Goal: Information Seeking & Learning: Learn about a topic

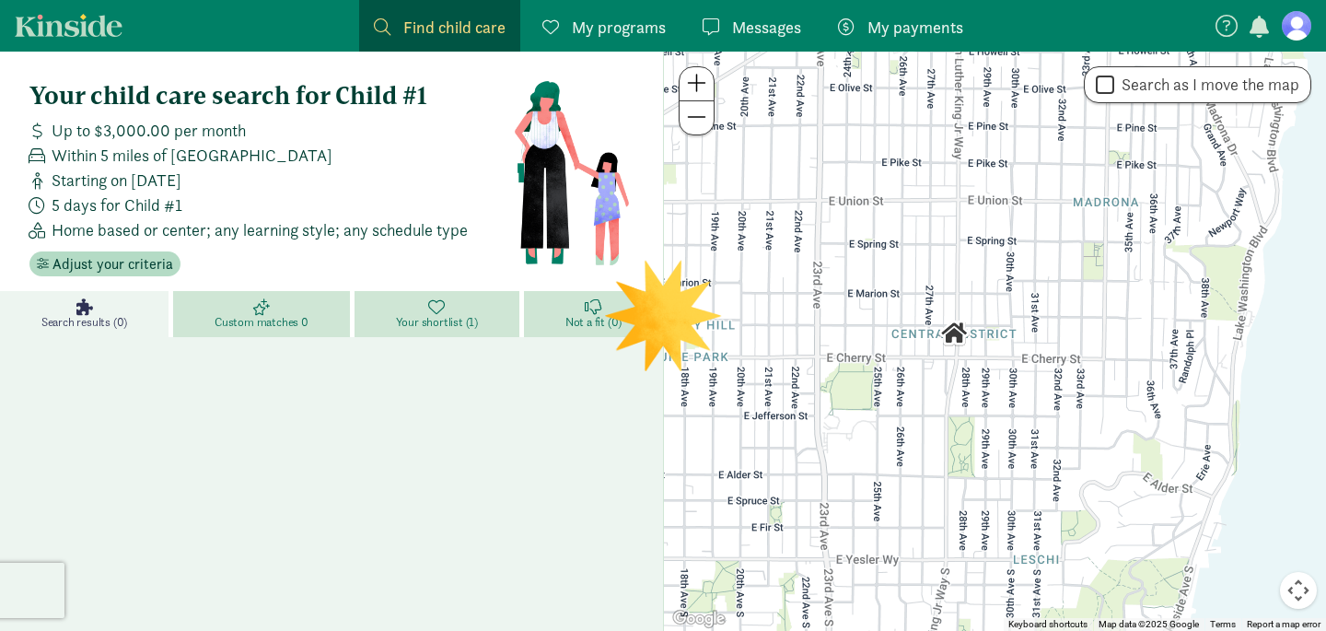
click at [1293, 29] on figure at bounding box center [1295, 25] width 29 height 29
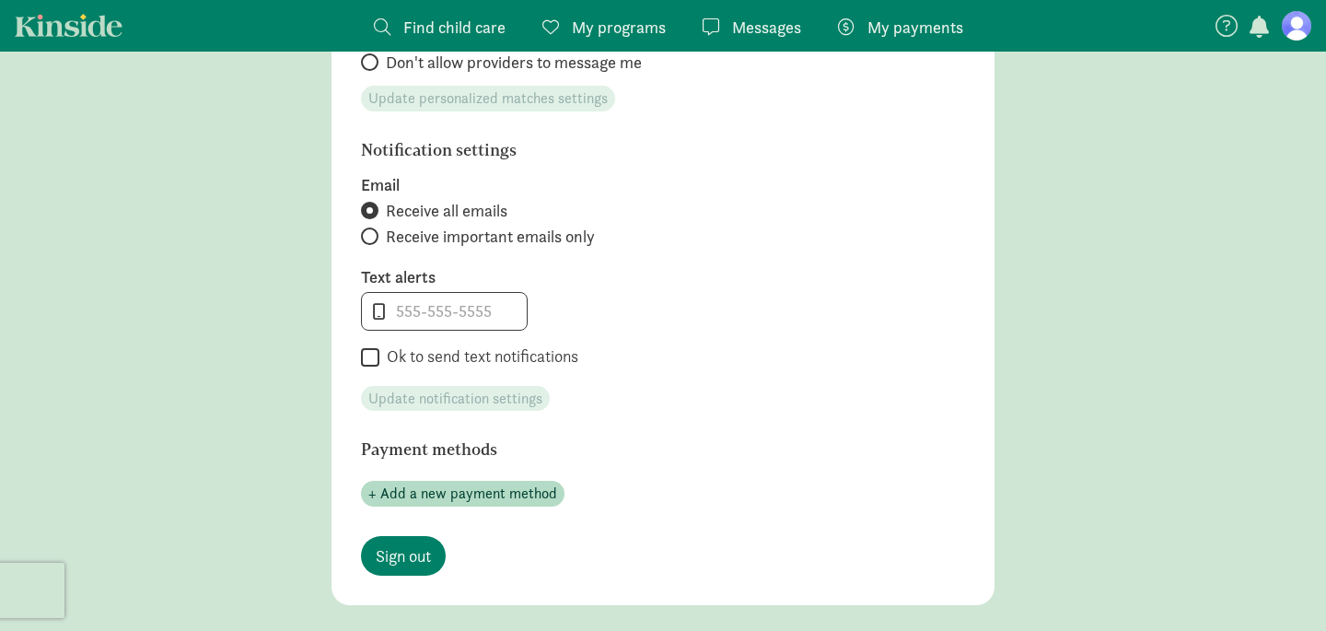
scroll to position [817, 0]
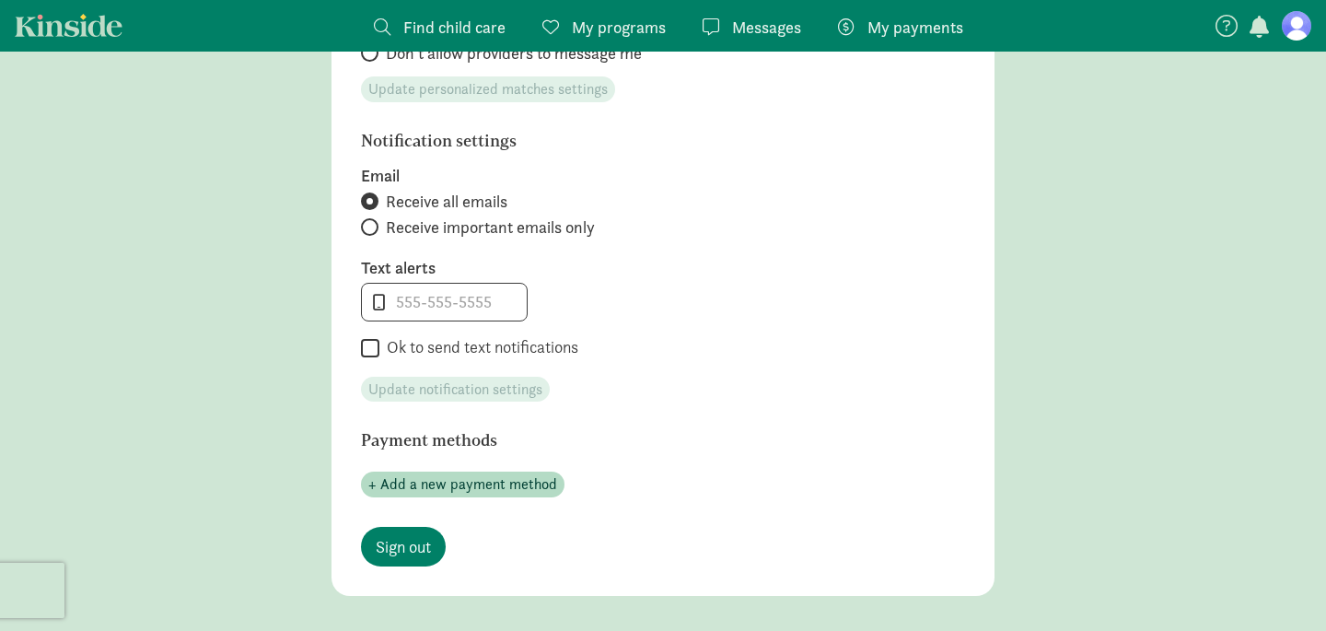
click at [425, 29] on span "Find child care" at bounding box center [454, 27] width 102 height 25
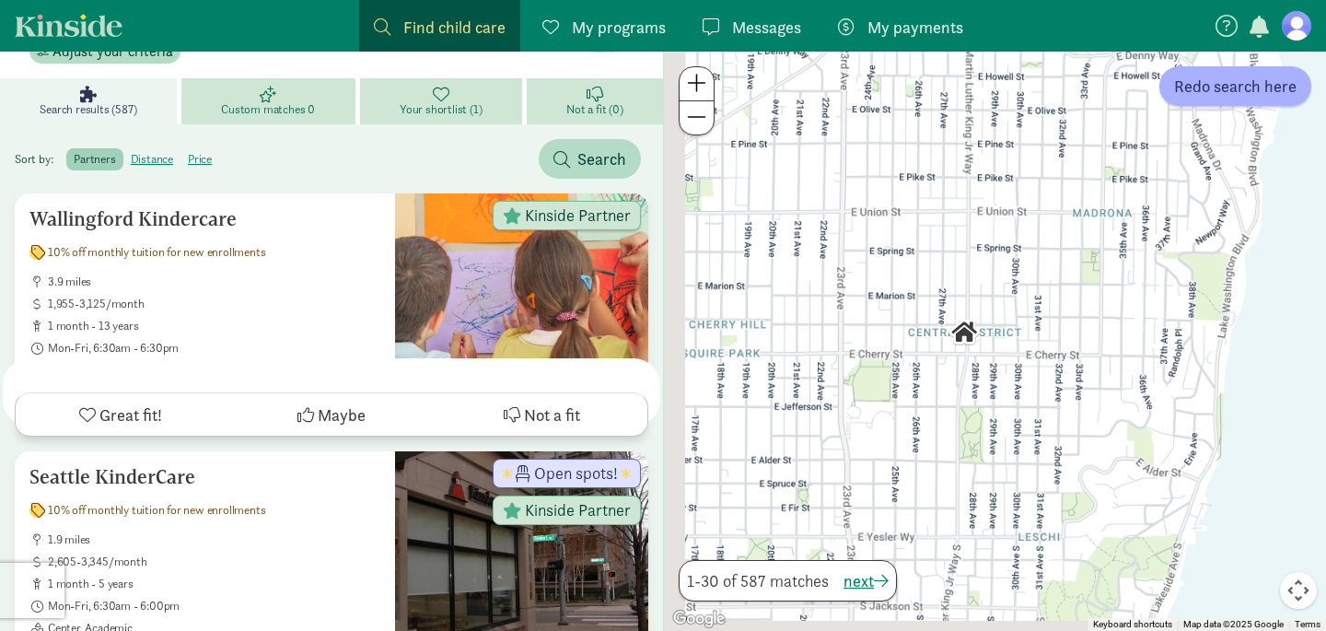
scroll to position [781, 0]
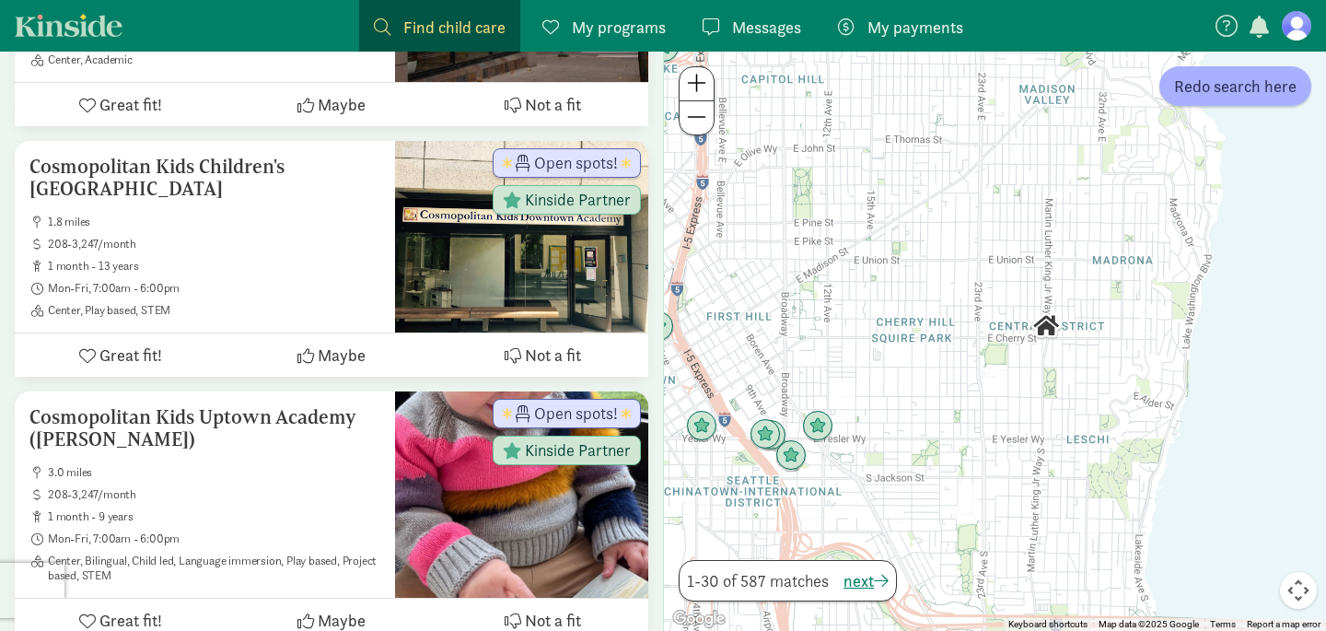
drag, startPoint x: 1236, startPoint y: 273, endPoint x: 1112, endPoint y: 282, distance: 124.6
click at [1112, 282] on div at bounding box center [995, 341] width 662 height 579
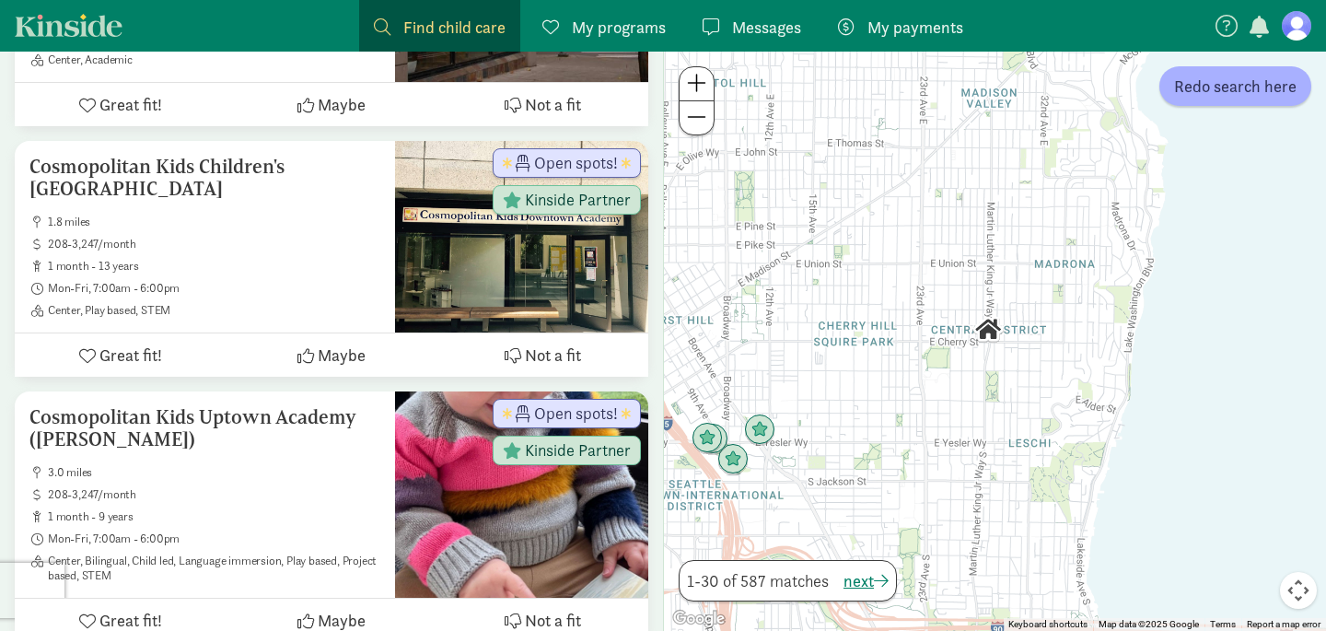
drag, startPoint x: 1148, startPoint y: 237, endPoint x: 1084, endPoint y: 244, distance: 63.9
click at [1084, 244] on div at bounding box center [995, 341] width 662 height 579
click at [1246, 91] on span "Redo search here" at bounding box center [1235, 86] width 122 height 25
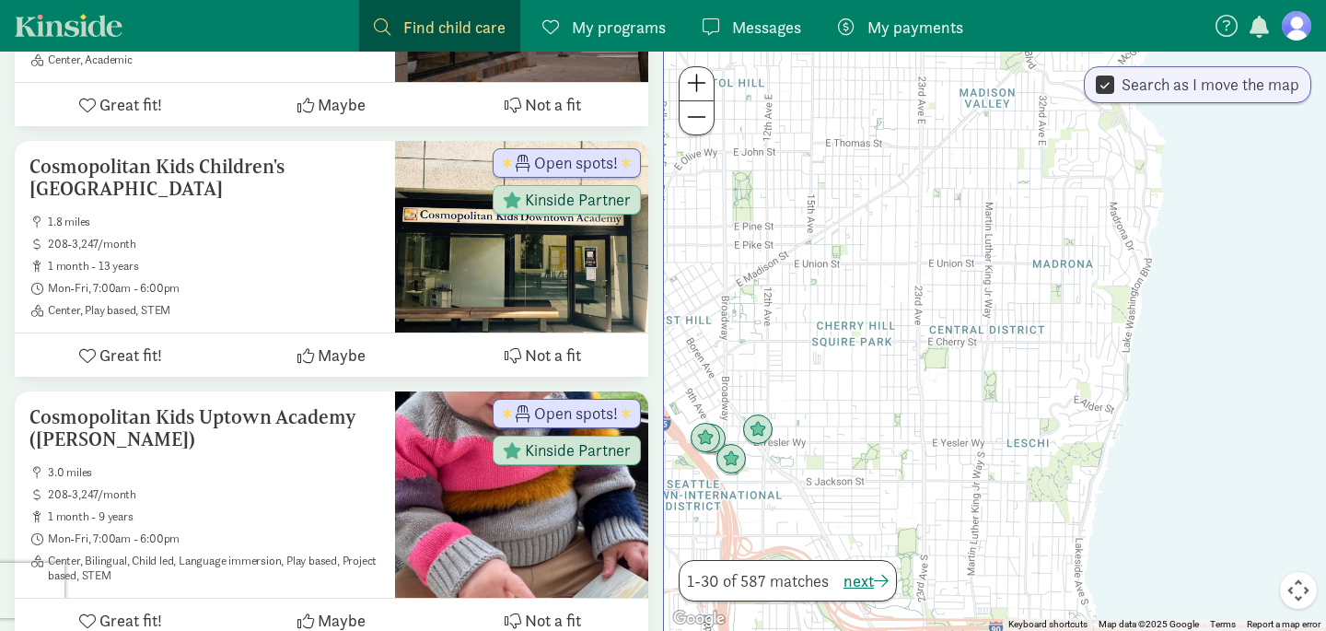
scroll to position [0, 0]
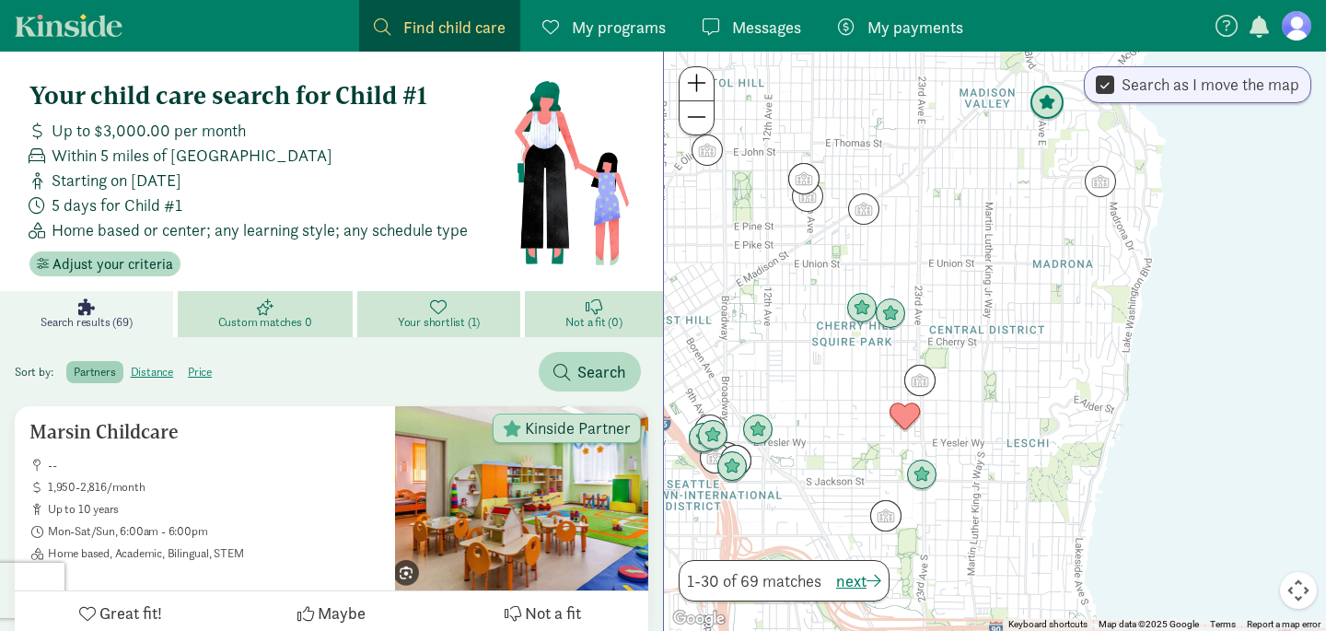
click at [1051, 109] on img "Click to see details" at bounding box center [1046, 103] width 35 height 35
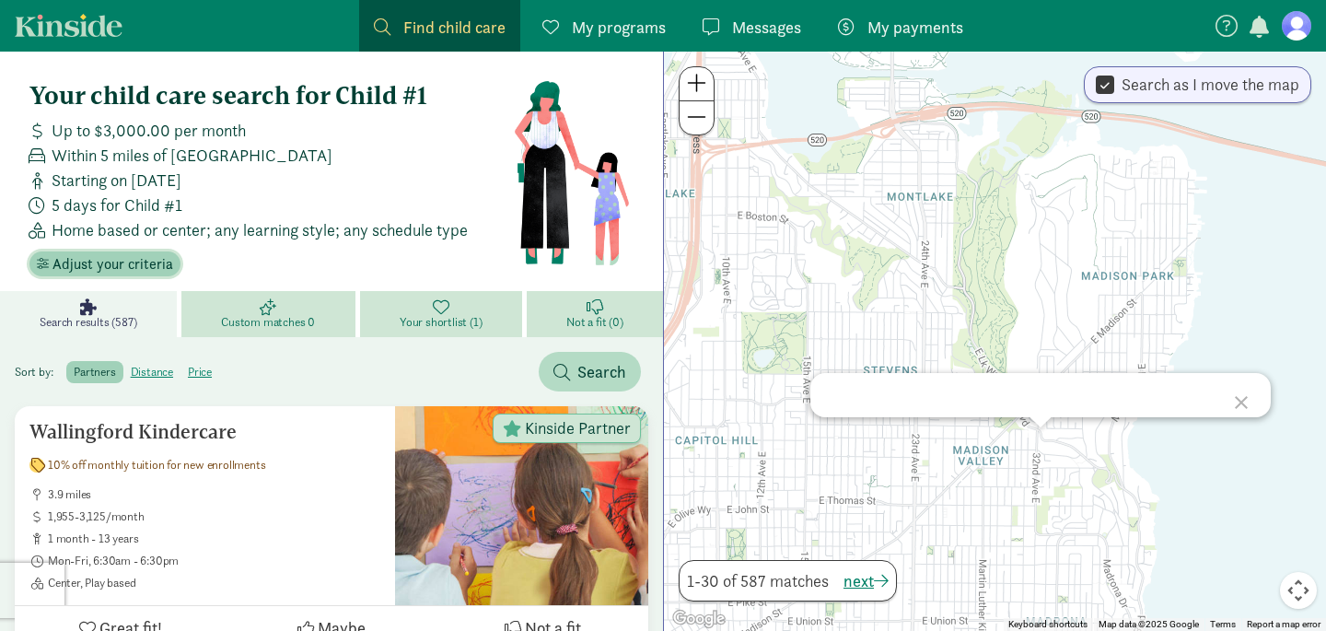
click at [146, 262] on span "Adjust your criteria" at bounding box center [112, 264] width 121 height 22
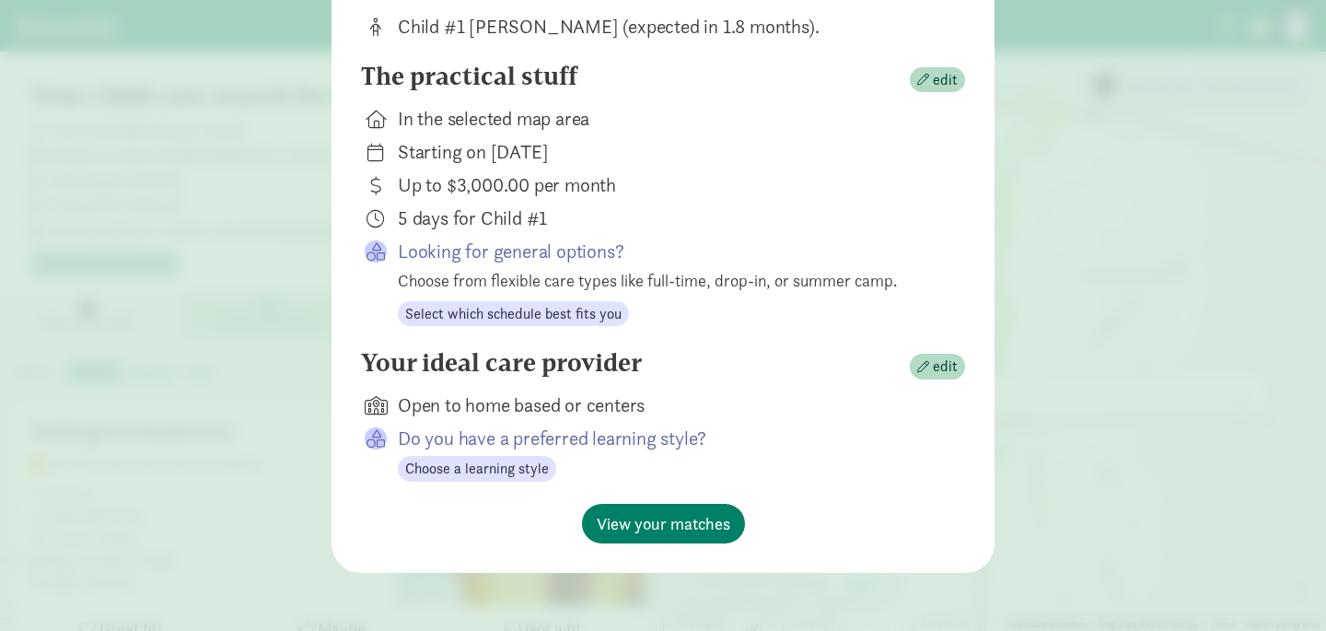
scroll to position [233, 0]
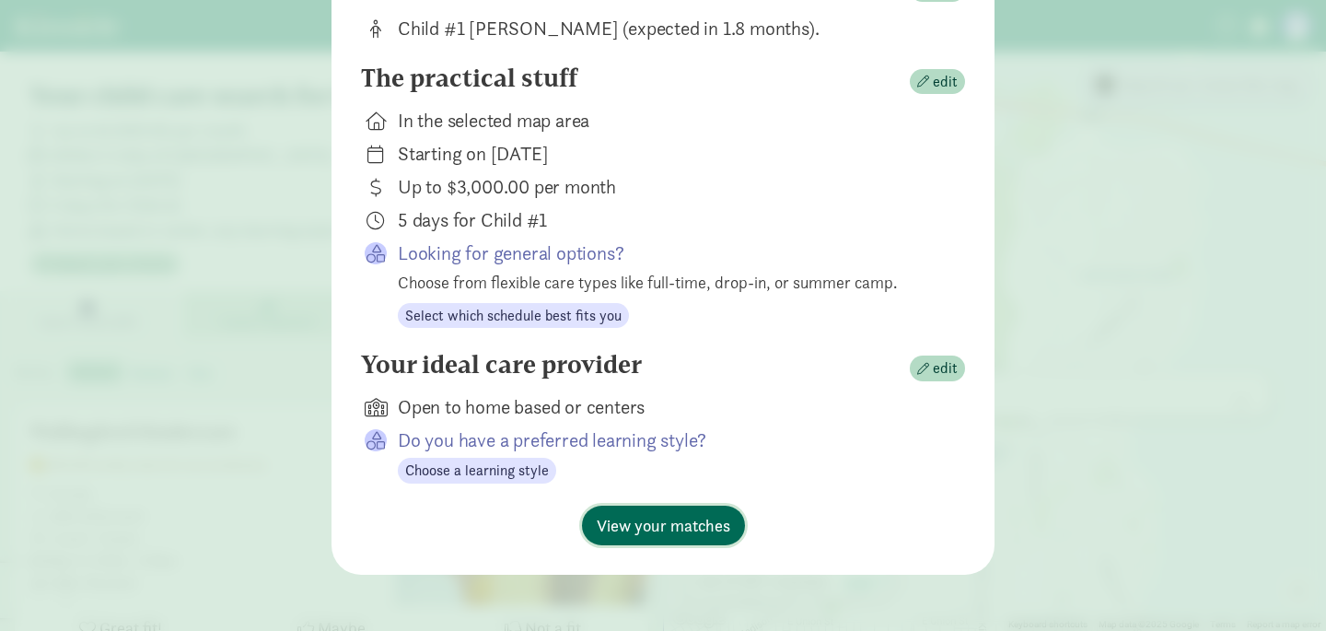
click at [655, 518] on span "View your matches" at bounding box center [663, 525] width 133 height 25
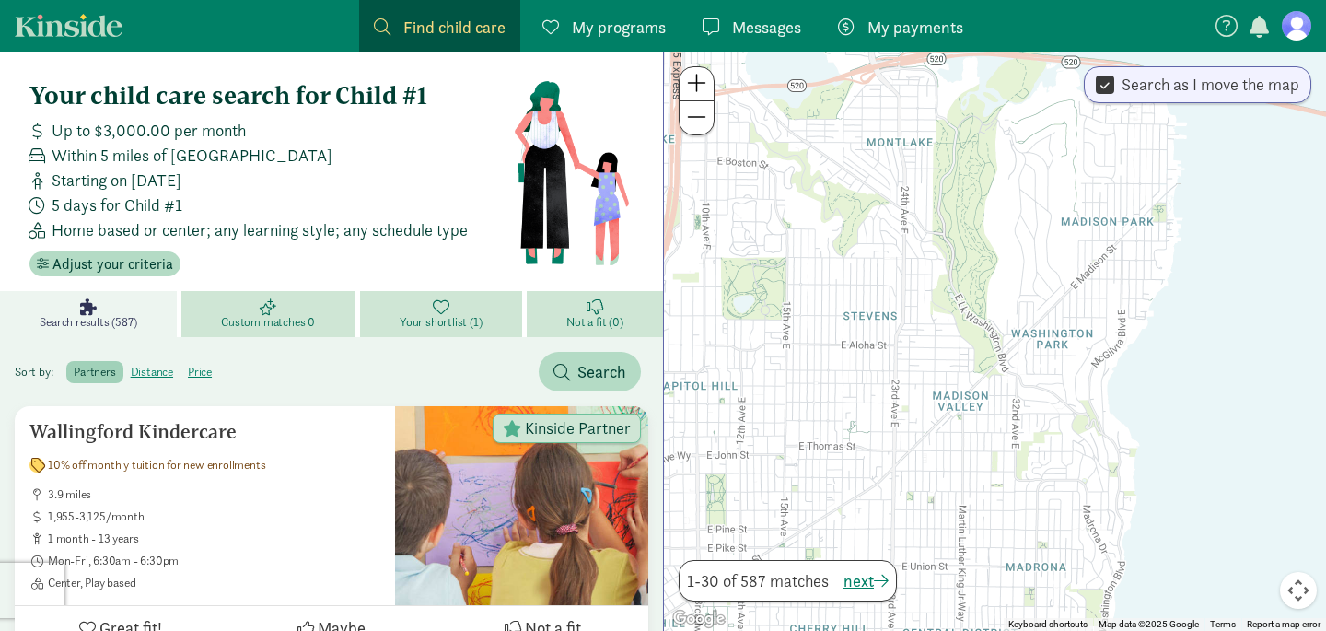
drag, startPoint x: 943, startPoint y: 498, endPoint x: 903, endPoint y: 395, distance: 110.4
click at [903, 395] on div at bounding box center [995, 341] width 662 height 579
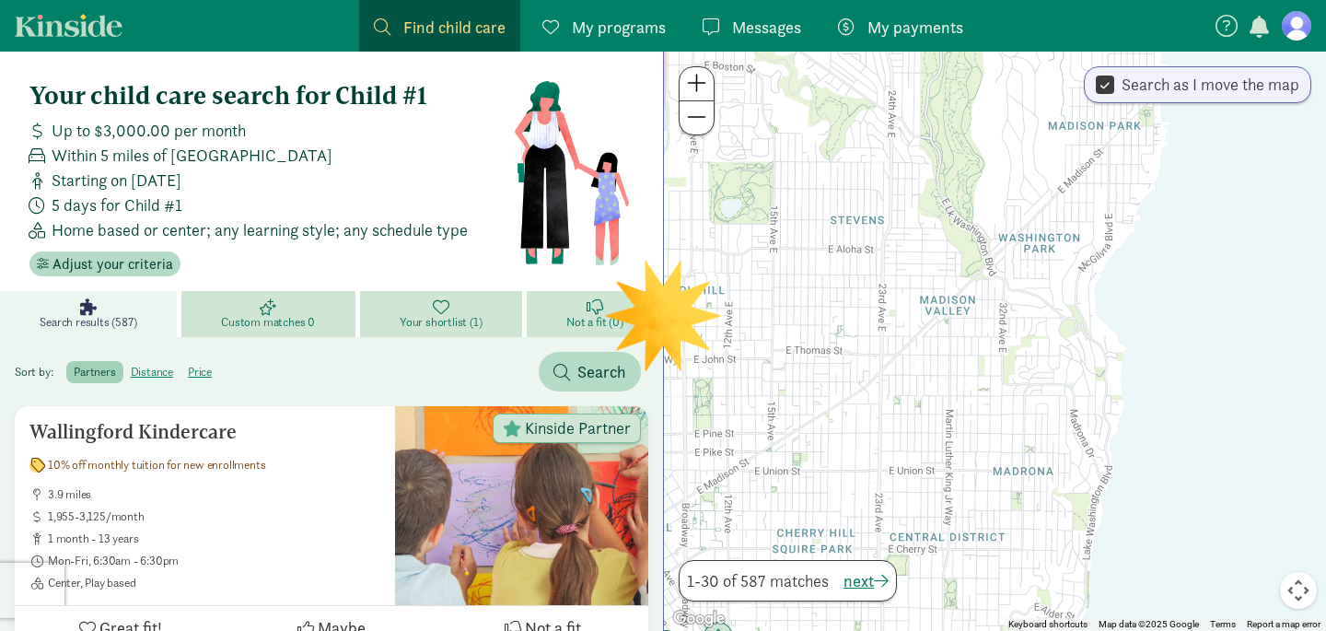
drag, startPoint x: 910, startPoint y: 411, endPoint x: 912, endPoint y: 354, distance: 57.1
click at [912, 354] on div at bounding box center [995, 341] width 662 height 579
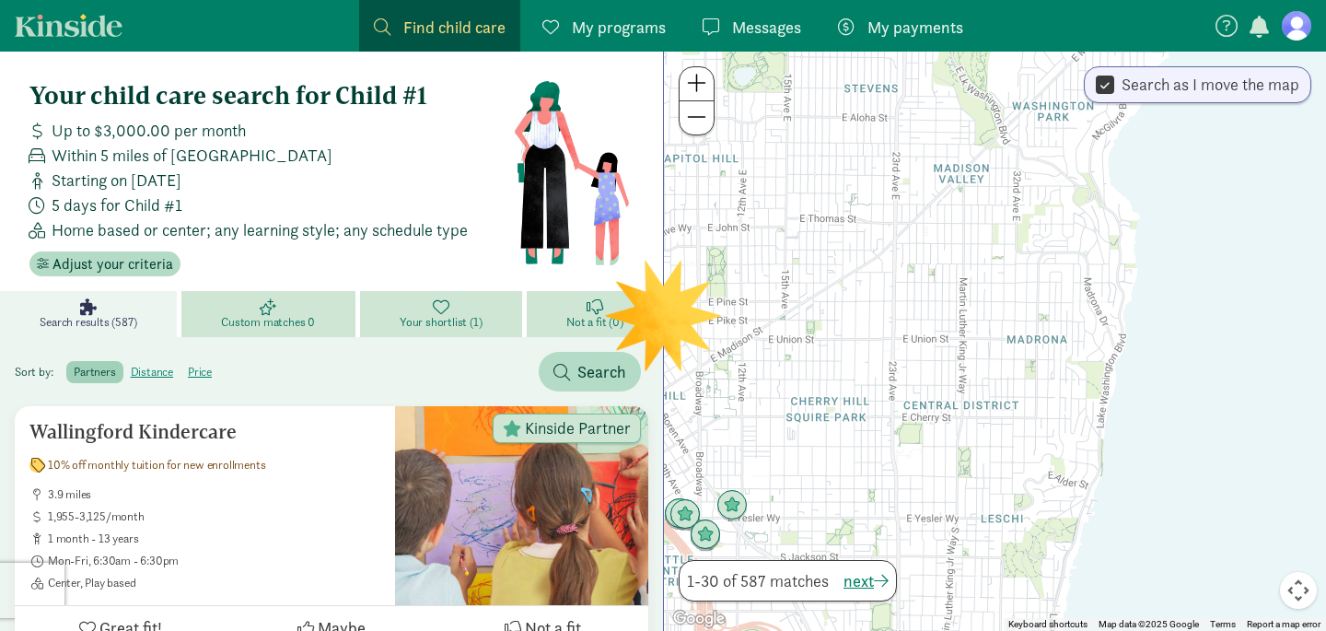
drag, startPoint x: 907, startPoint y: 459, endPoint x: 924, endPoint y: 322, distance: 138.3
click at [924, 325] on div at bounding box center [995, 341] width 662 height 579
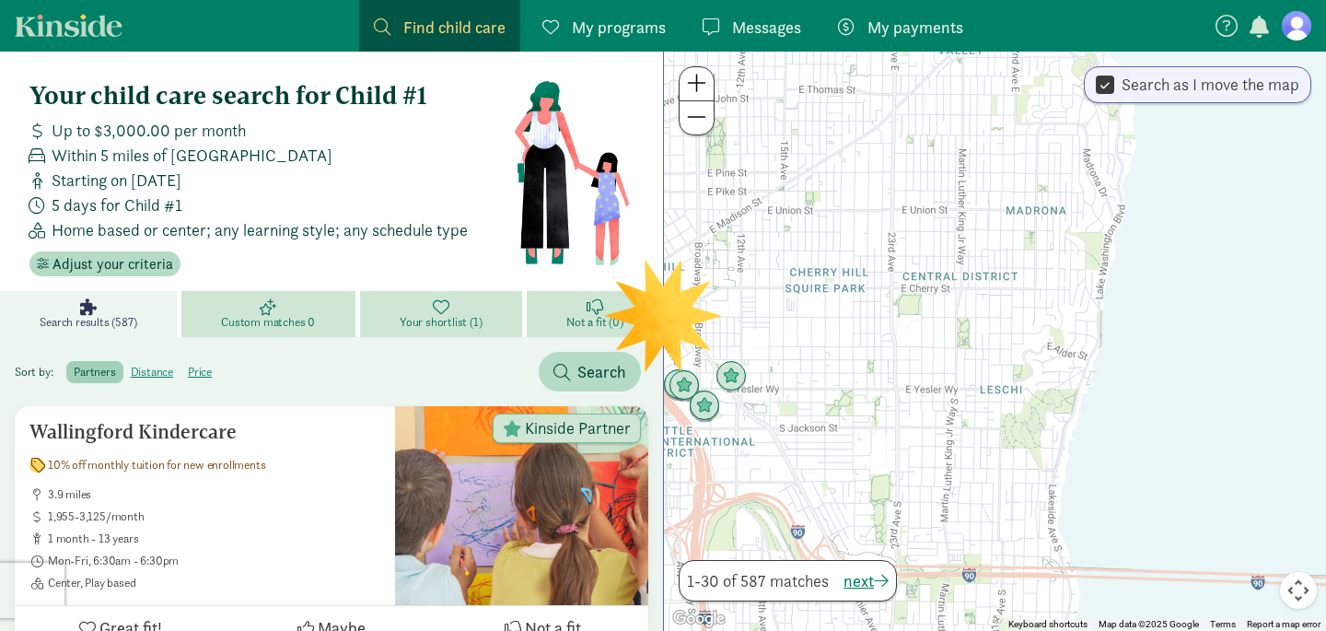
drag, startPoint x: 936, startPoint y: 454, endPoint x: 934, endPoint y: 315, distance: 139.0
click at [933, 316] on div at bounding box center [995, 341] width 662 height 579
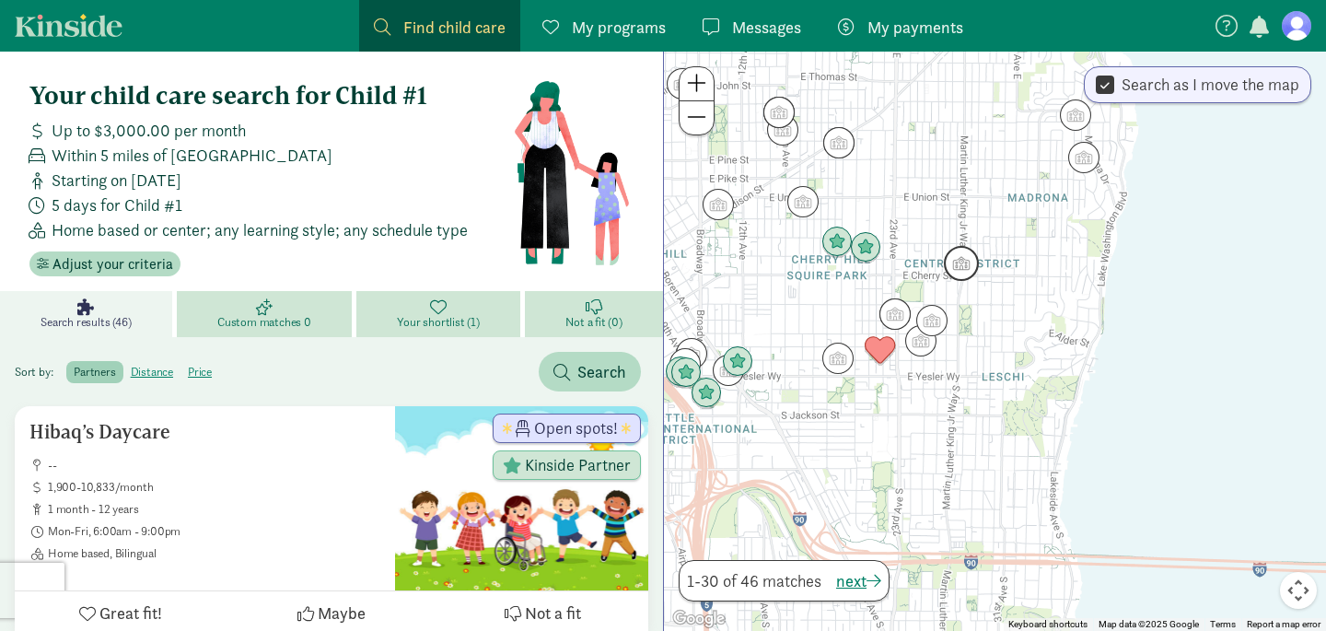
click at [964, 264] on img "Click to see details" at bounding box center [961, 263] width 35 height 35
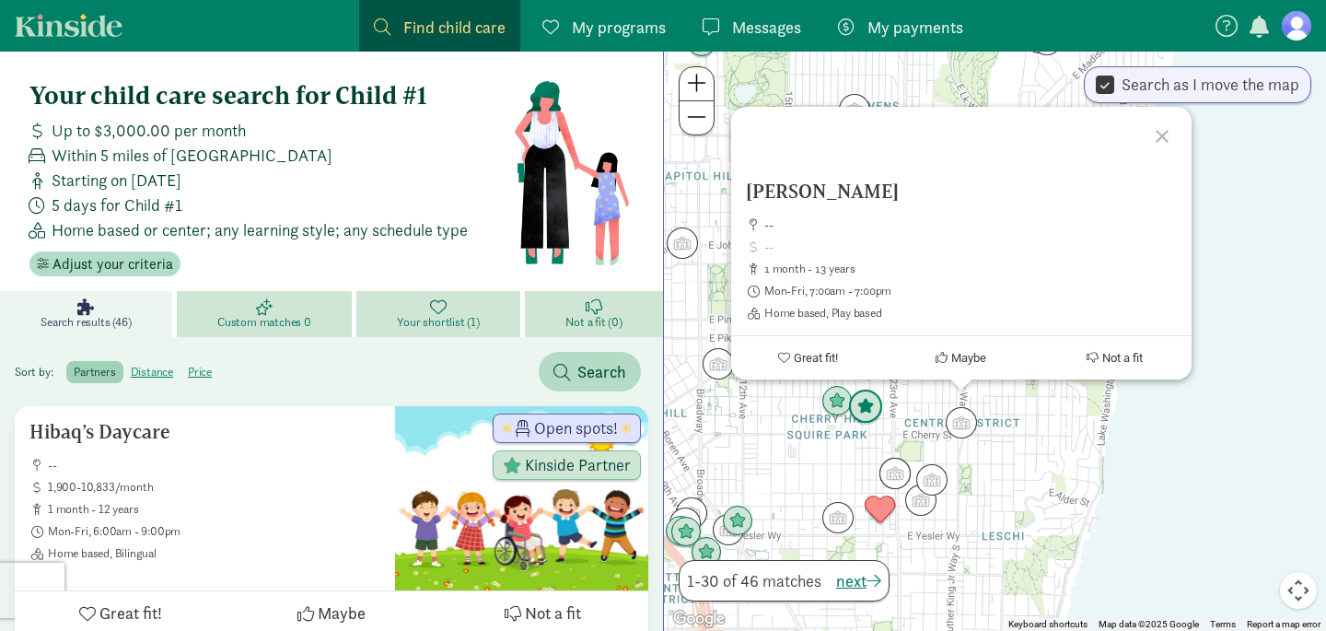
click at [864, 405] on img "Click to see details" at bounding box center [865, 406] width 35 height 35
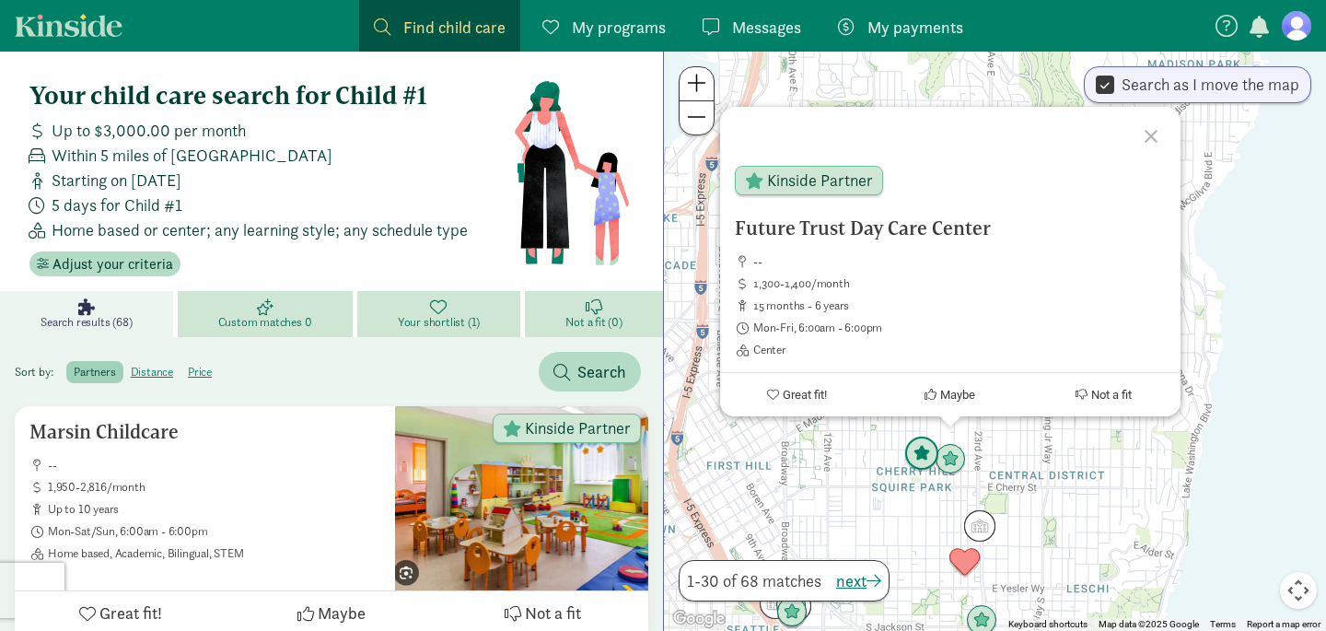
click at [914, 458] on img "Click to see details" at bounding box center [921, 453] width 35 height 35
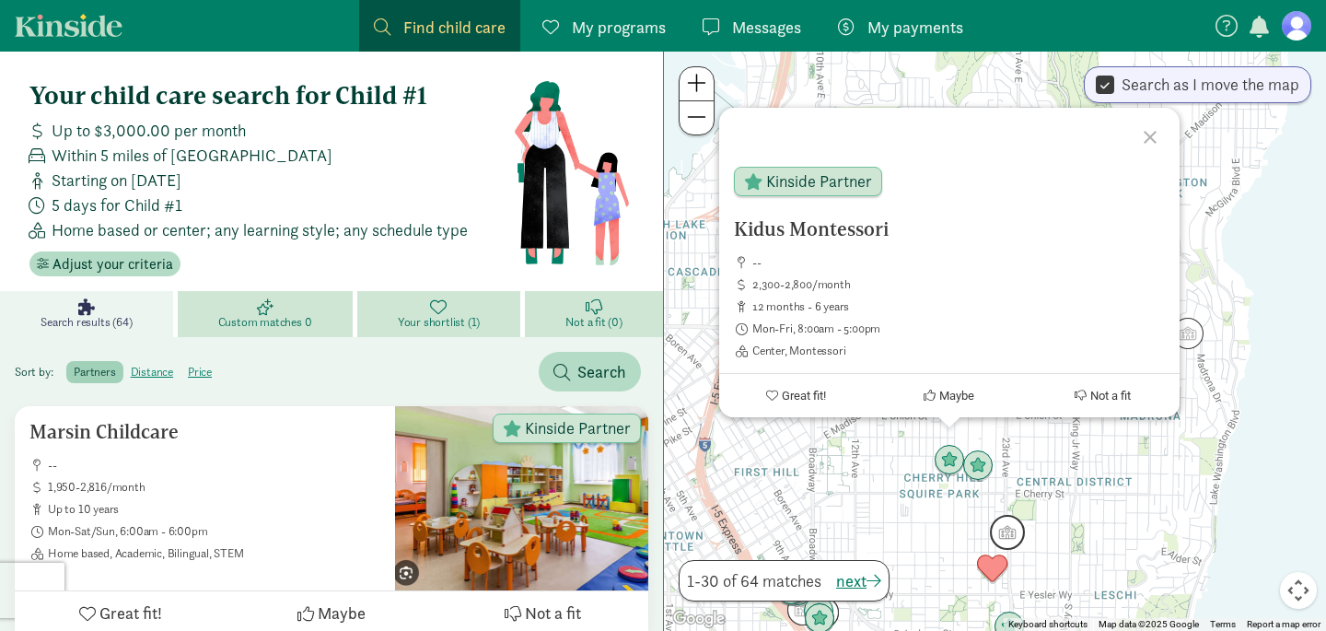
click at [997, 535] on img "Click to see details" at bounding box center [1007, 532] width 35 height 35
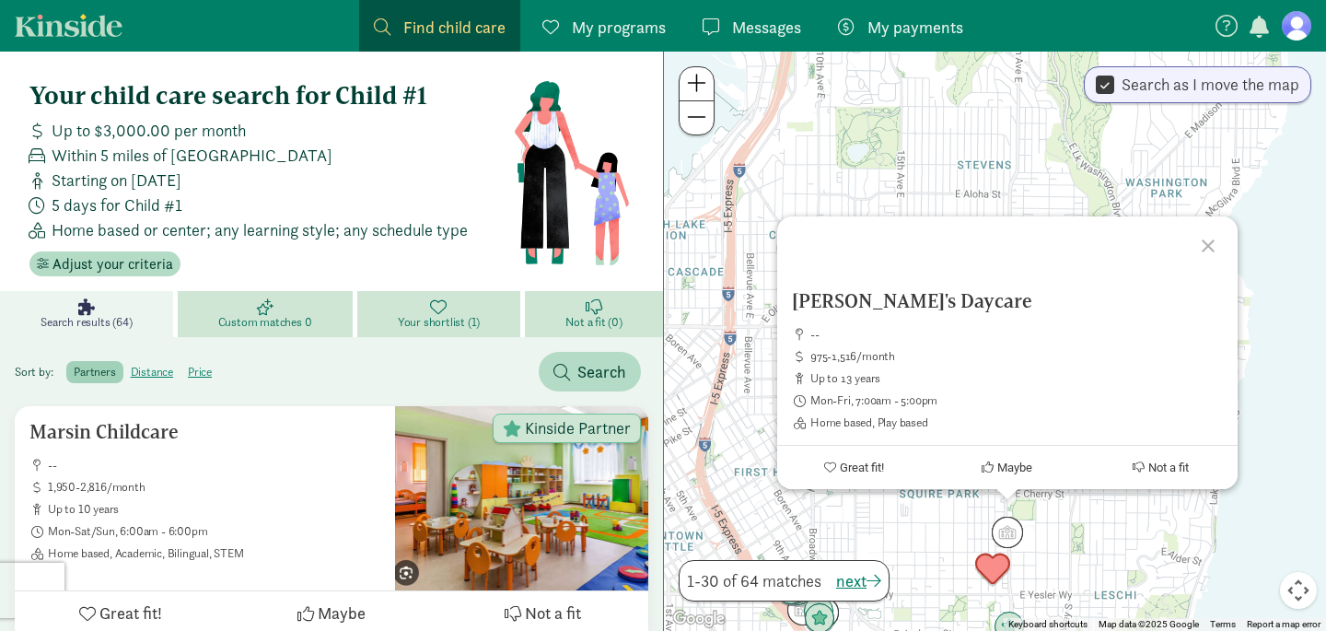
click at [980, 570] on img "Click to see details" at bounding box center [992, 568] width 35 height 35
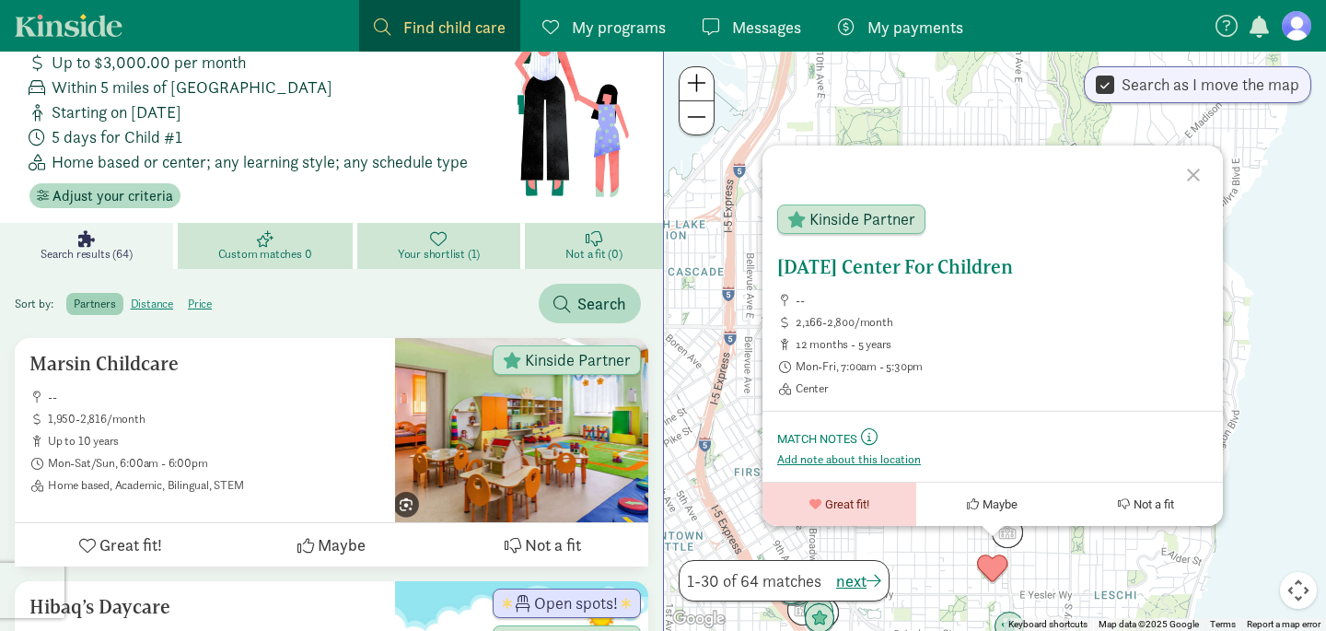
scroll to position [67, 0]
click at [917, 283] on div "Community Day Center For Children -- 2,166-2,800/month 12 months - 5 years Mon-…" at bounding box center [992, 326] width 431 height 140
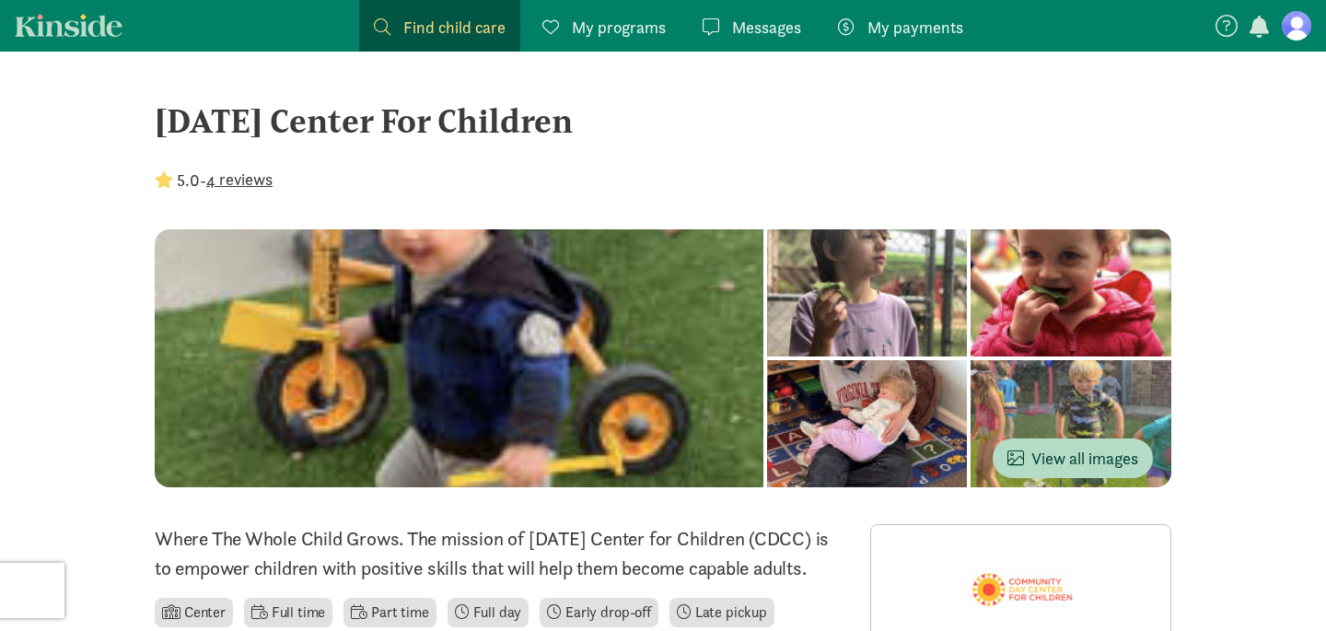
click at [528, 127] on div "[DATE] Center For Children" at bounding box center [663, 121] width 1016 height 50
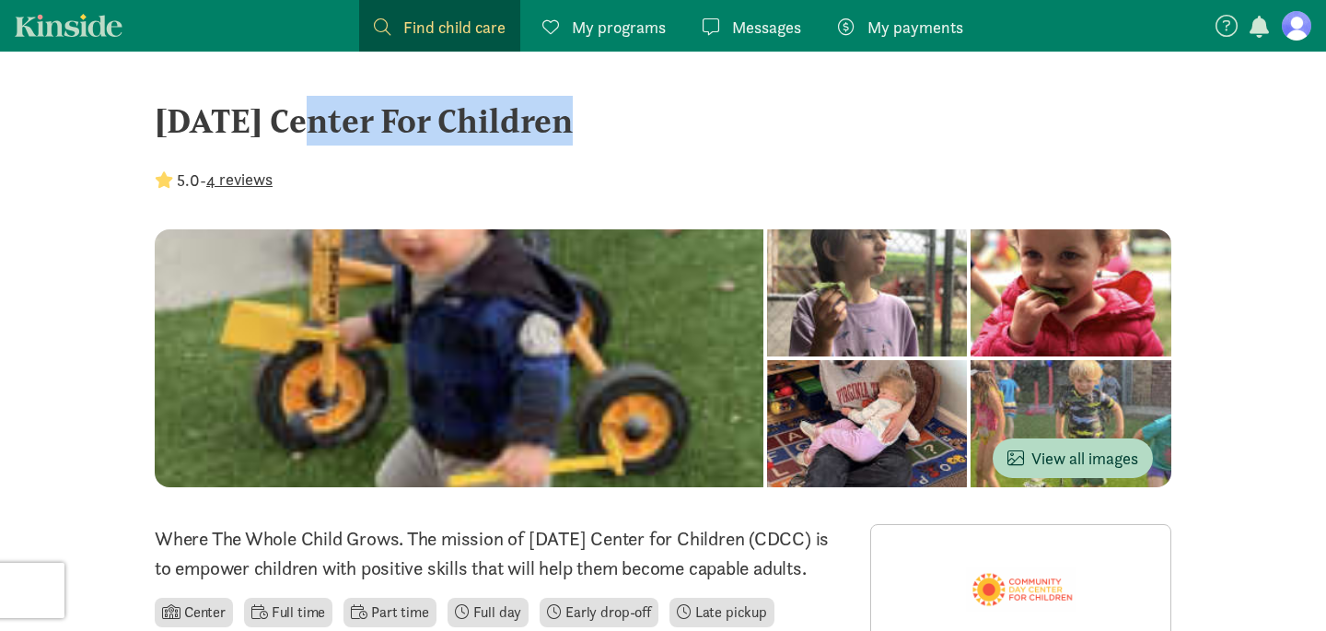
click at [528, 127] on div "[DATE] Center For Children" at bounding box center [663, 121] width 1016 height 50
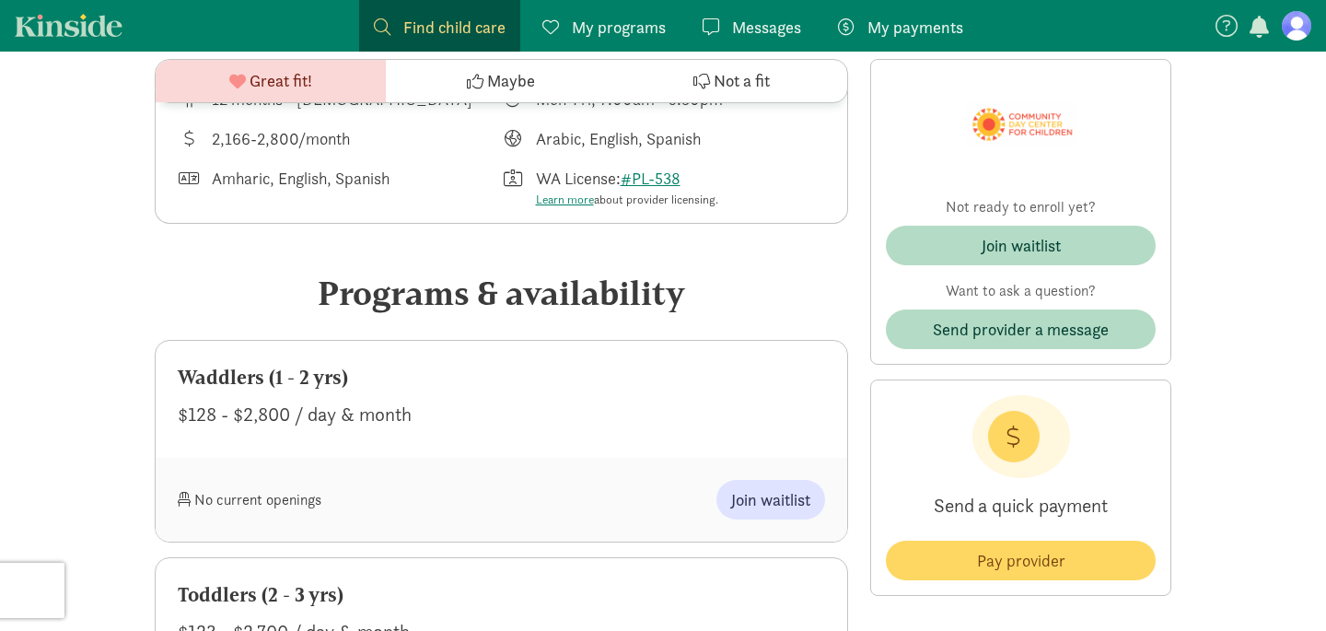
scroll to position [656, 0]
